Goal: Task Accomplishment & Management: Manage account settings

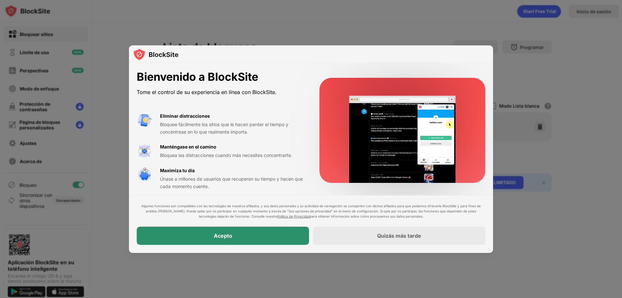
click at [219, 236] on font "Acepto" at bounding box center [223, 236] width 18 height 6
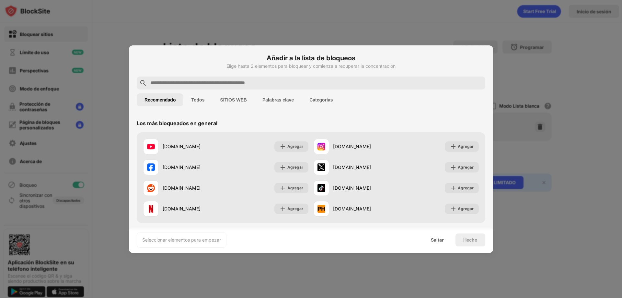
click at [326, 99] on font "Categorías" at bounding box center [321, 99] width 23 height 5
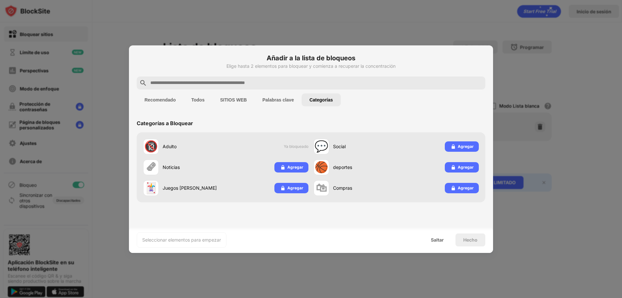
click at [196, 102] on font "Todos" at bounding box center [197, 99] width 13 height 5
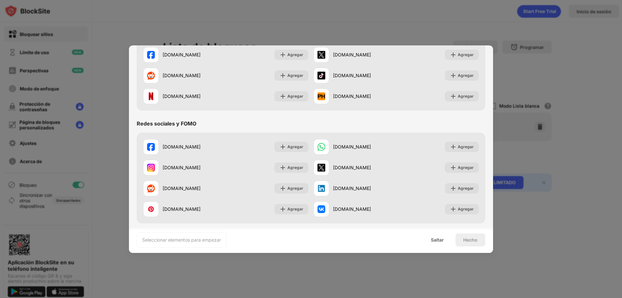
scroll to position [227, 0]
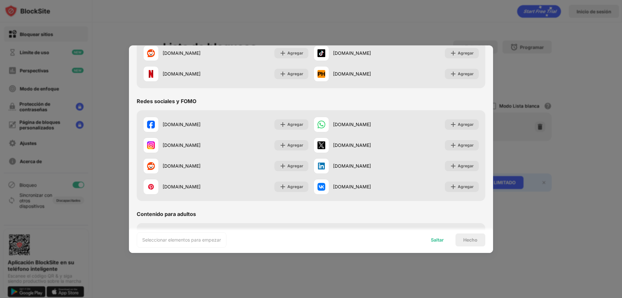
click at [445, 241] on div "Saltar" at bounding box center [437, 239] width 29 height 13
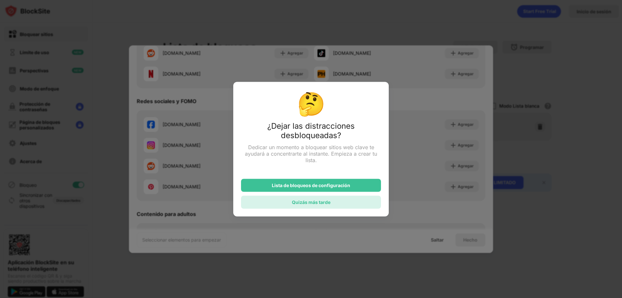
click at [316, 203] on font "Quizás más tarde" at bounding box center [311, 202] width 39 height 6
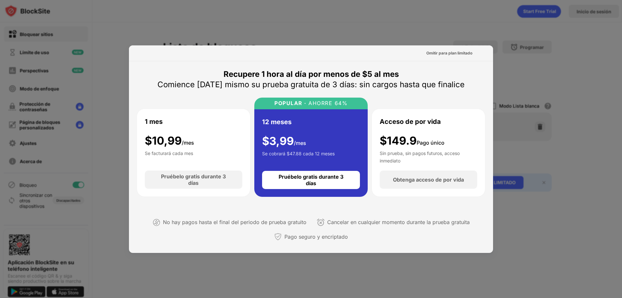
click at [548, 164] on div at bounding box center [311, 149] width 622 height 298
click at [450, 54] on font "Omitir para plan limitado" at bounding box center [449, 53] width 46 height 5
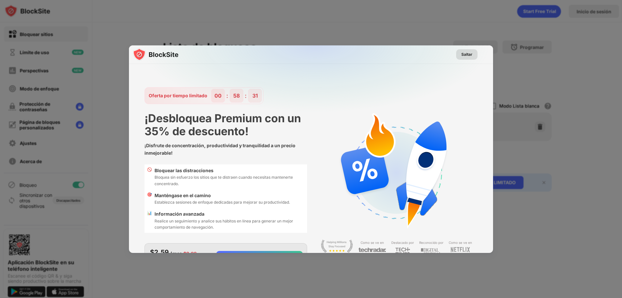
click at [461, 54] on font "Saltar" at bounding box center [466, 54] width 11 height 5
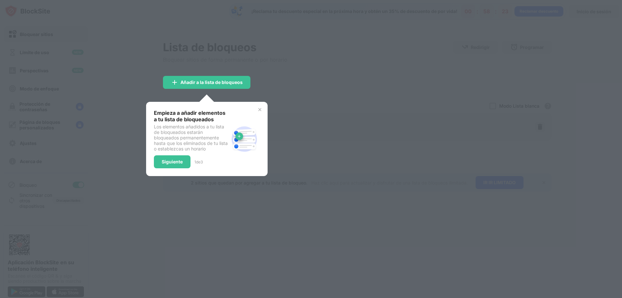
click at [296, 103] on div at bounding box center [311, 149] width 622 height 298
